Goal: Browse casually

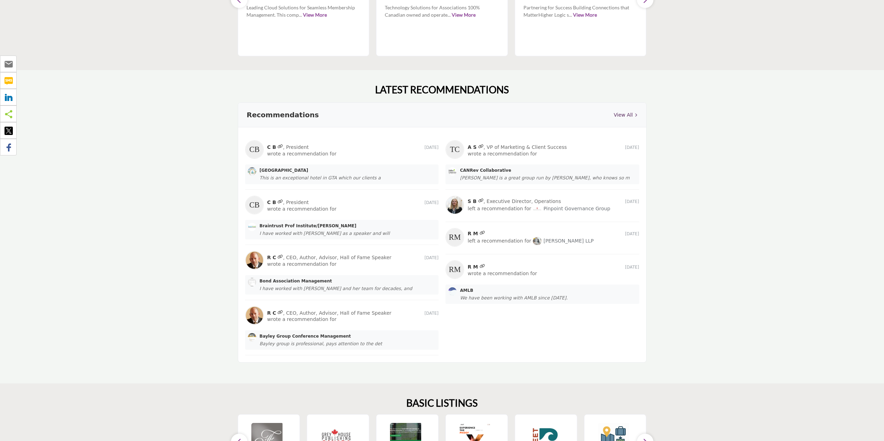
scroll to position [763, 0]
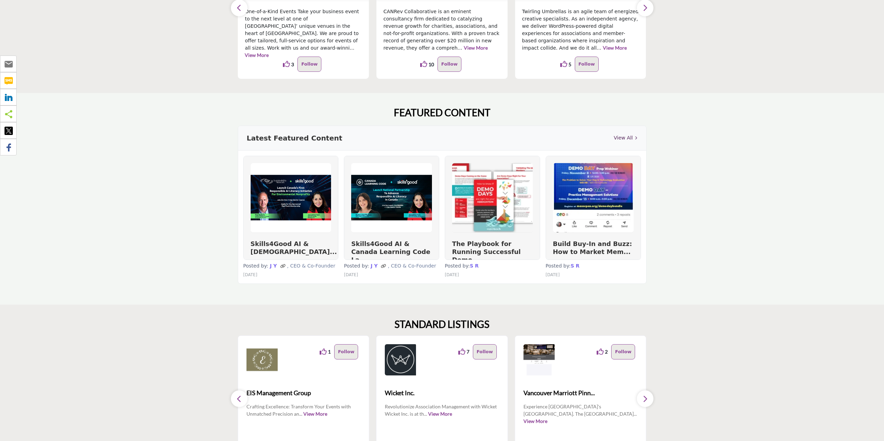
scroll to position [121, 0]
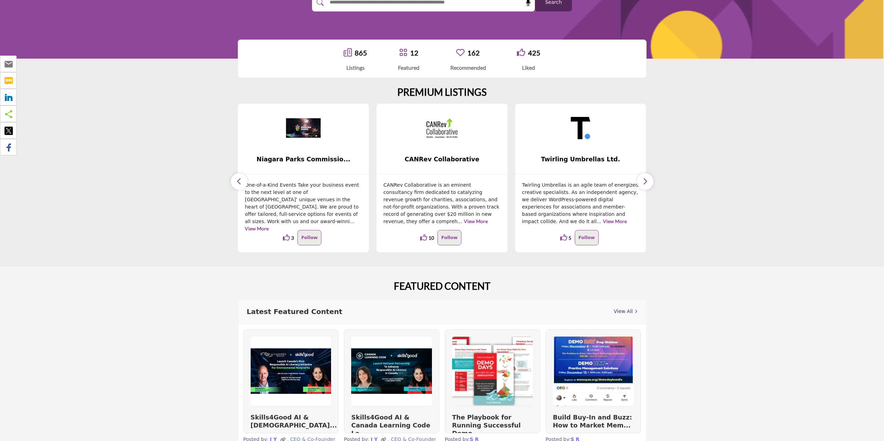
click at [798, 334] on section "FEATURED CONTENT Latest Featured Content View All Skills4Good AI & Sustainabili…" at bounding box center [442, 372] width 884 height 212
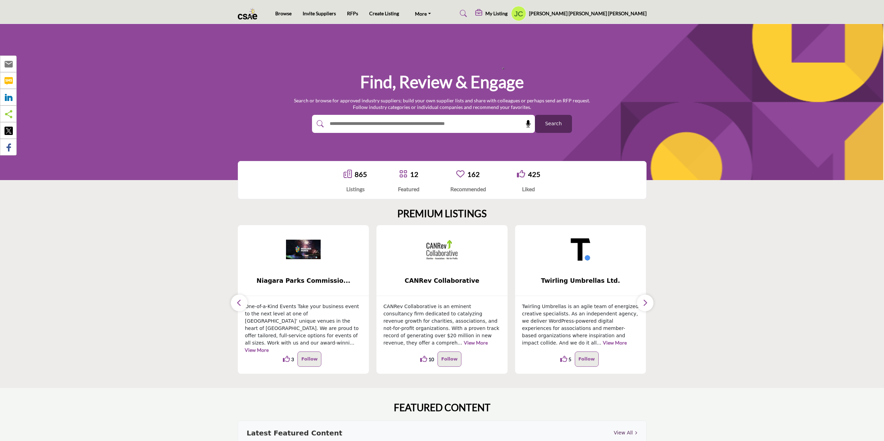
scroll to position [104, 0]
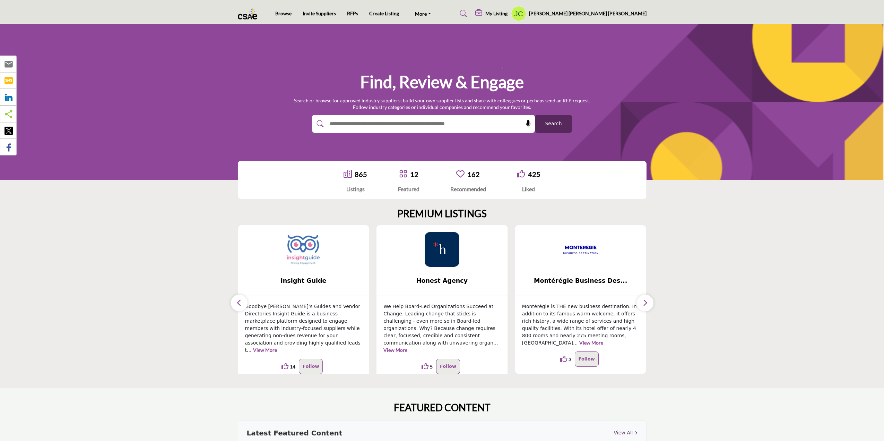
scroll to position [97, 0]
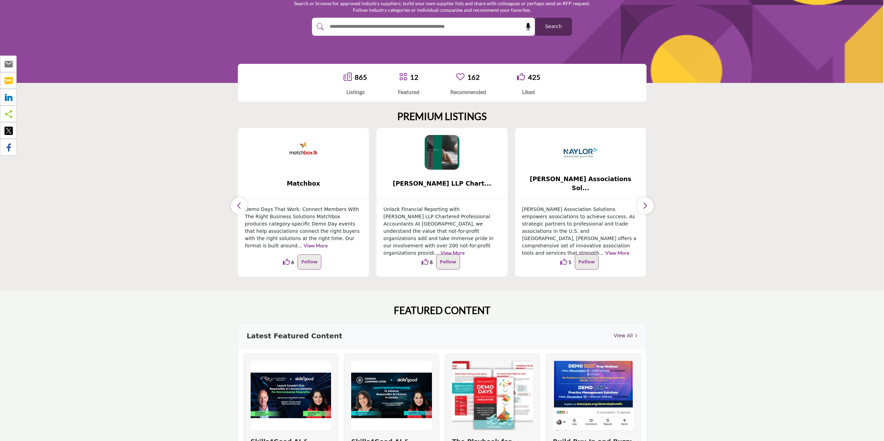
click at [831, 195] on section "PREMIUM LISTINGS ... 14 14 5" at bounding box center [442, 194] width 884 height 194
